Goal: Find specific page/section: Find specific page/section

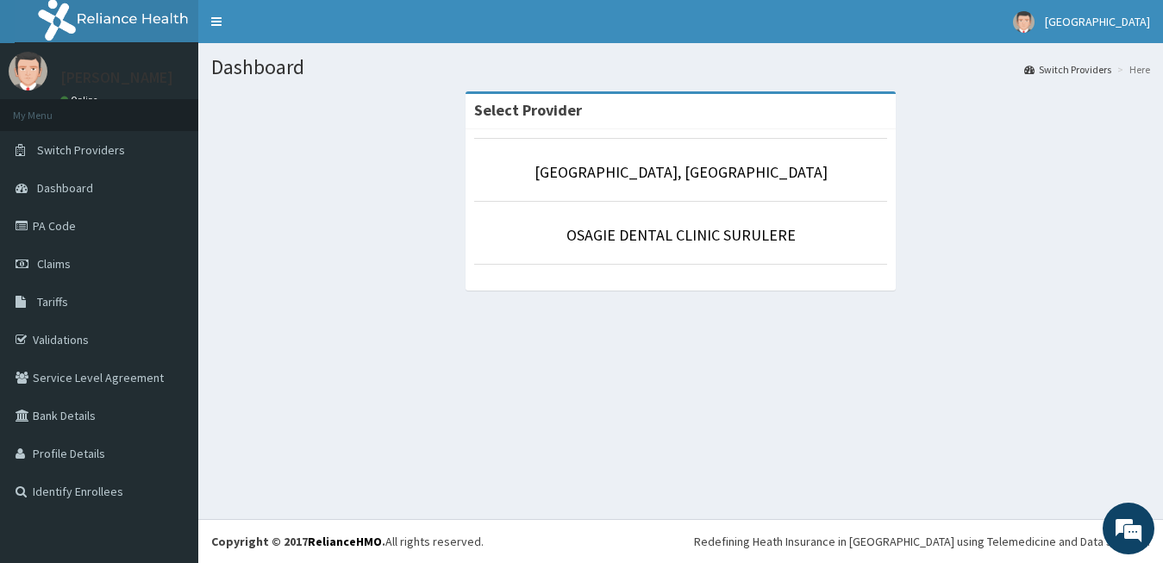
click at [57, 234] on link "PA Code" at bounding box center [99, 226] width 198 height 38
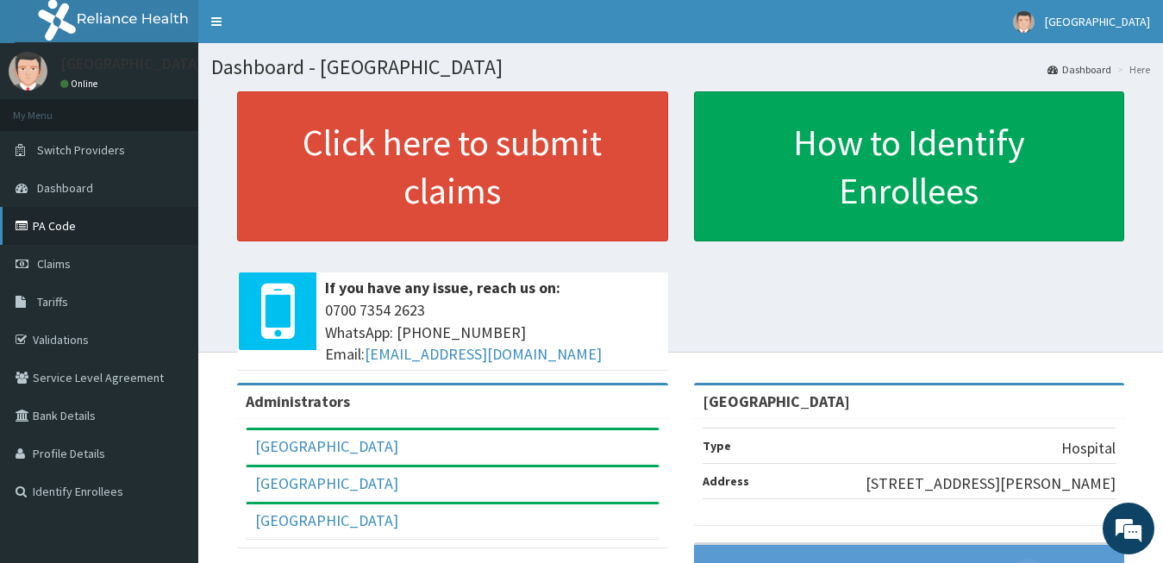
click at [50, 222] on link "PA Code" at bounding box center [99, 226] width 198 height 38
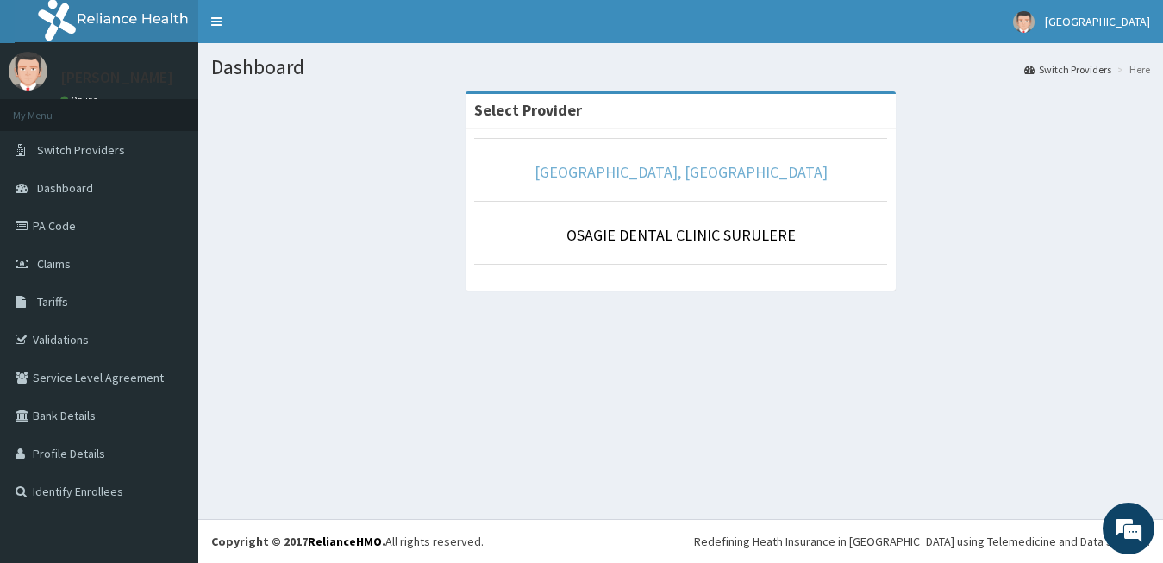
click at [620, 172] on link "[GEOGRAPHIC_DATA], [GEOGRAPHIC_DATA]" at bounding box center [681, 172] width 293 height 20
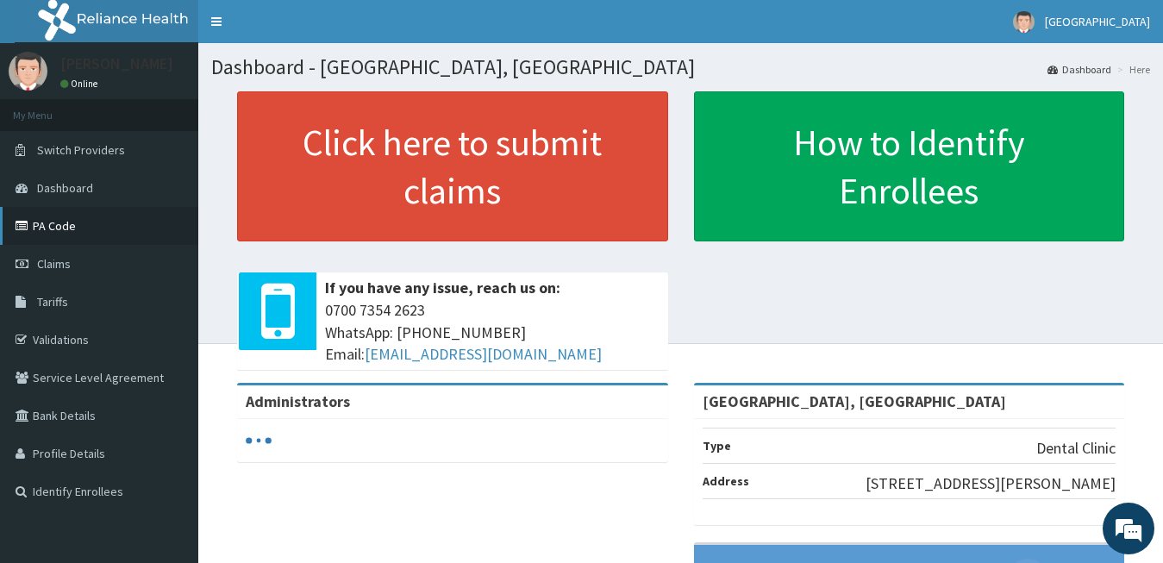
click at [67, 226] on link "PA Code" at bounding box center [99, 226] width 198 height 38
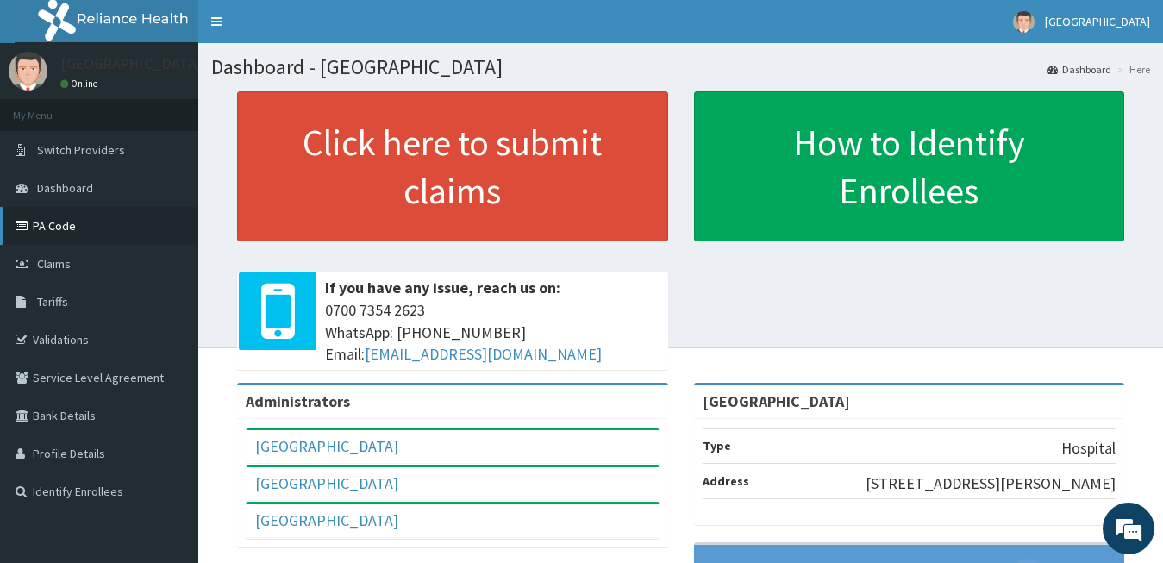
click at [75, 233] on link "PA Code" at bounding box center [99, 226] width 198 height 38
